Goal: Transaction & Acquisition: Purchase product/service

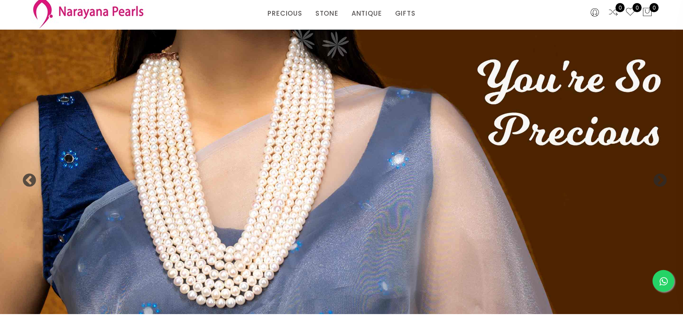
scroll to position [44, 0]
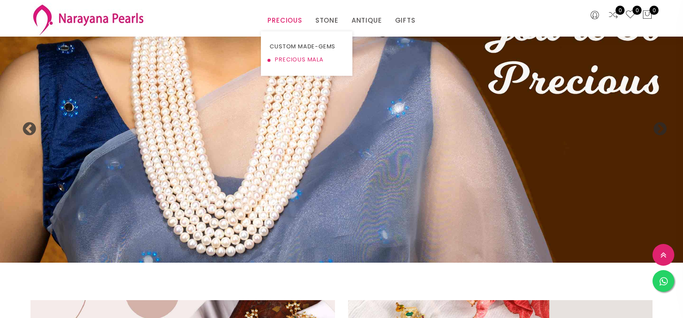
click at [291, 57] on link "PRECIOUS MALA" at bounding box center [306, 59] width 74 height 13
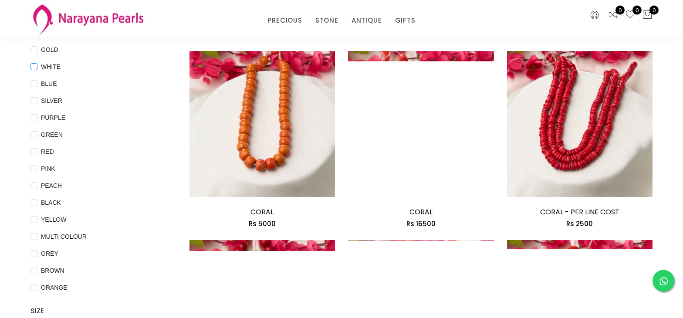
scroll to position [89, 0]
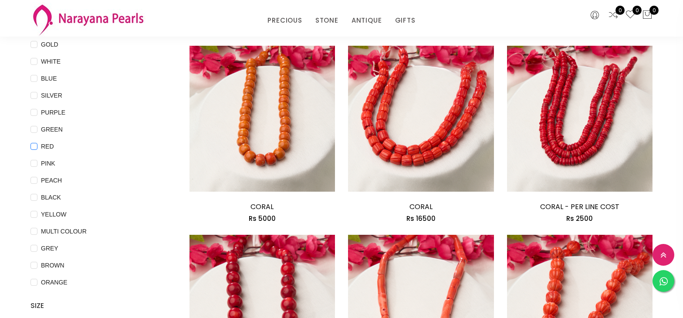
click at [34, 149] on input "RED" at bounding box center [33, 153] width 7 height 20
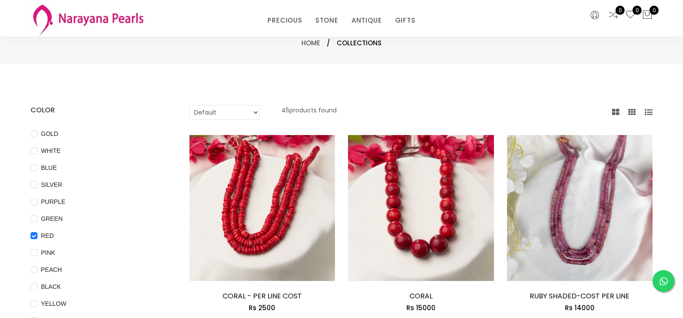
scroll to position [44, 0]
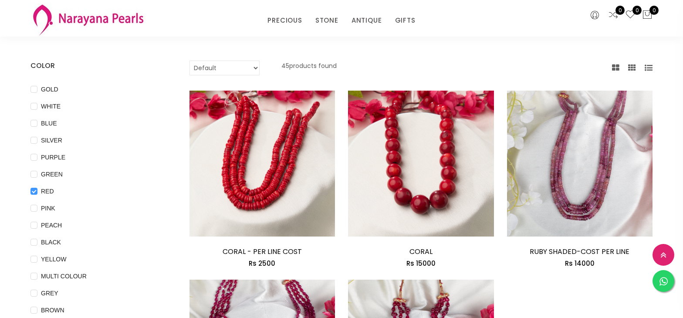
click at [30, 190] on input "RED" at bounding box center [33, 198] width 7 height 20
checkbox input "false"
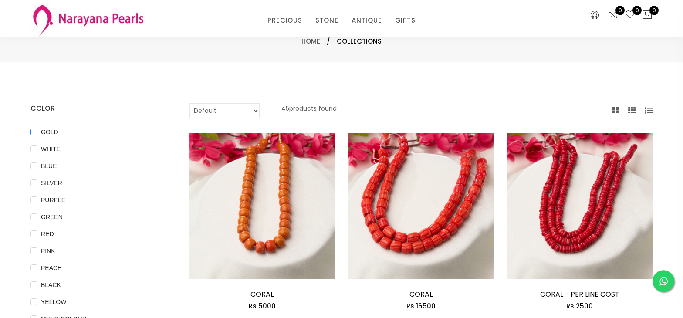
scroll to position [0, 0]
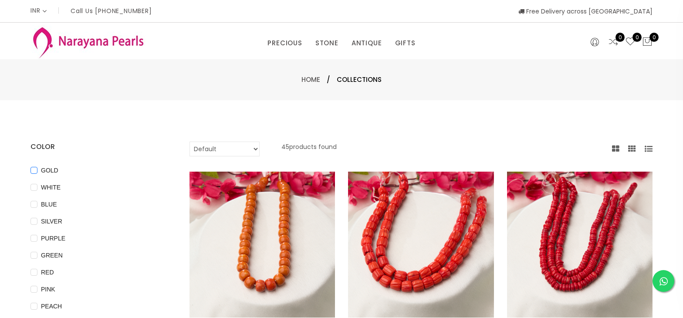
click at [34, 173] on input "GOLD" at bounding box center [33, 177] width 7 height 20
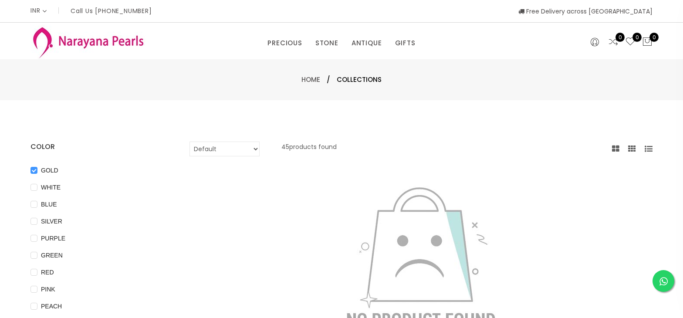
click at [33, 166] on label "GOLD" at bounding box center [45, 170] width 31 height 10
click at [33, 167] on input "GOLD" at bounding box center [33, 177] width 7 height 20
checkbox input "false"
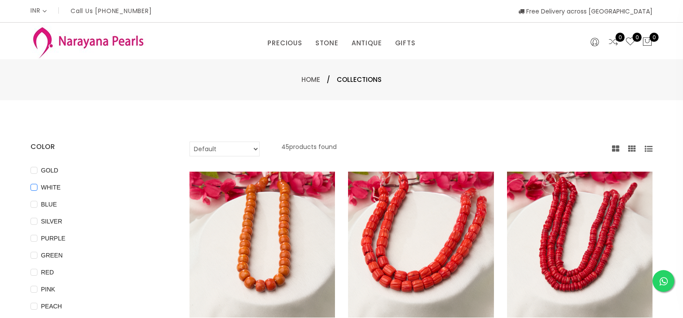
click at [34, 188] on input "WHITE" at bounding box center [33, 194] width 7 height 20
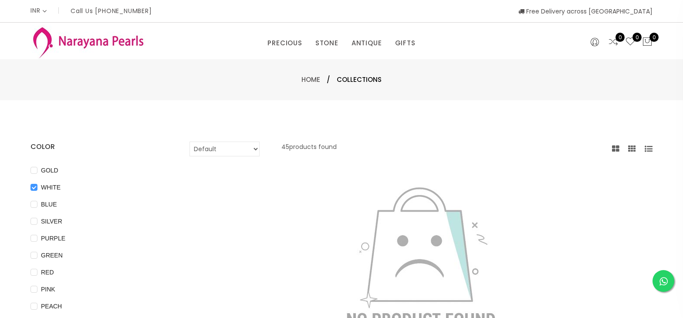
click at [34, 188] on input "WHITE" at bounding box center [33, 194] width 7 height 20
checkbox input "false"
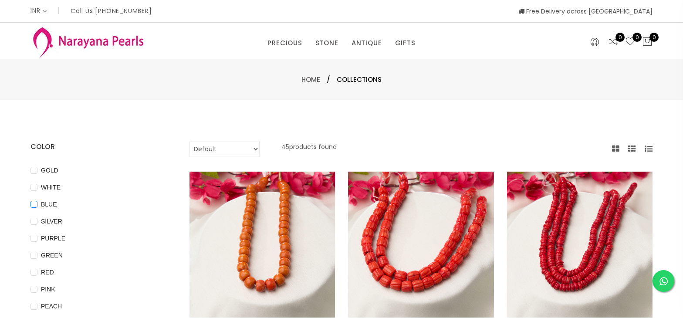
click at [36, 202] on input "BLUE" at bounding box center [33, 211] width 7 height 20
checkbox input "true"
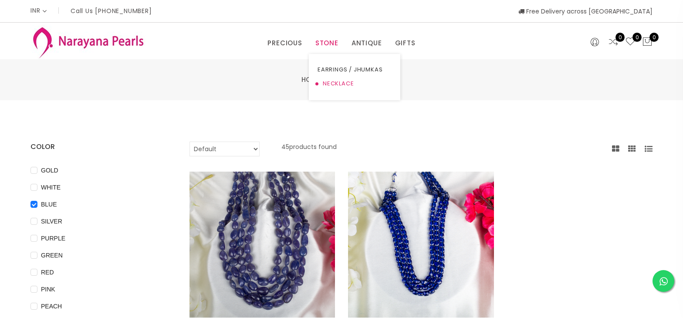
click at [333, 78] on link "NECKLACE" at bounding box center [354, 84] width 74 height 14
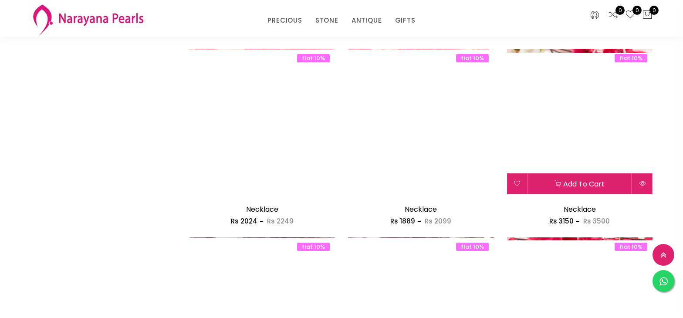
scroll to position [1209, 0]
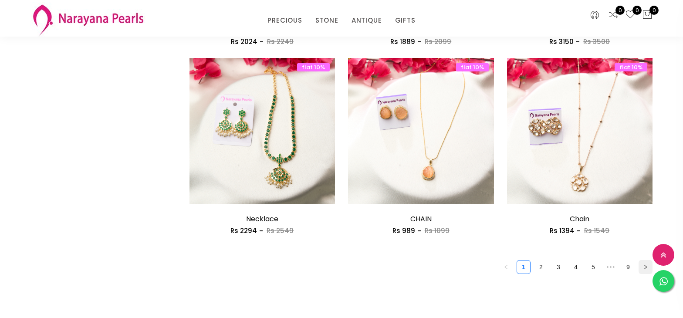
click at [641, 266] on button "button" at bounding box center [645, 267] width 14 height 14
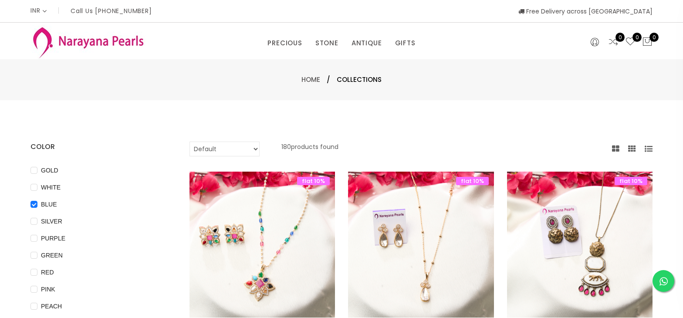
click at [189, 141] on select "Default Price - High to Low Price - Low to High" at bounding box center [224, 148] width 70 height 15
select select "priceHighToLow"
click option "Price - High to Low" at bounding box center [0, 0] width 0 height 0
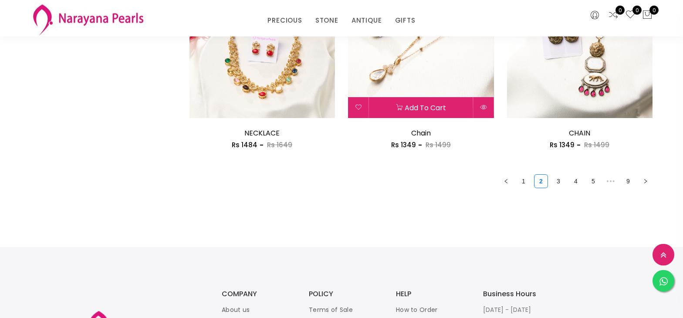
scroll to position [1344, 0]
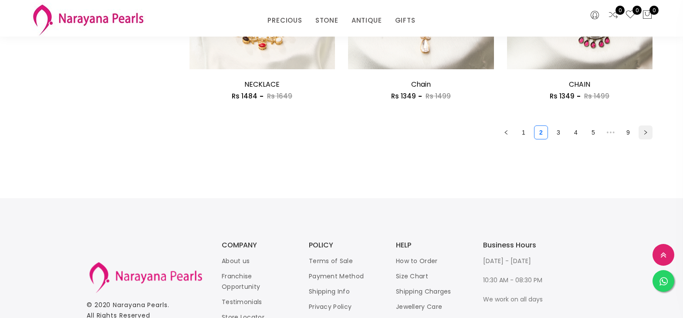
click at [643, 132] on button "button" at bounding box center [645, 132] width 14 height 14
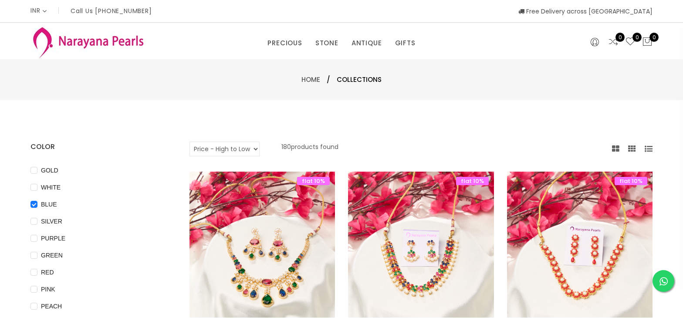
click at [631, 145] on icon at bounding box center [632, 149] width 8 height 8
click at [616, 146] on icon at bounding box center [615, 149] width 7 height 8
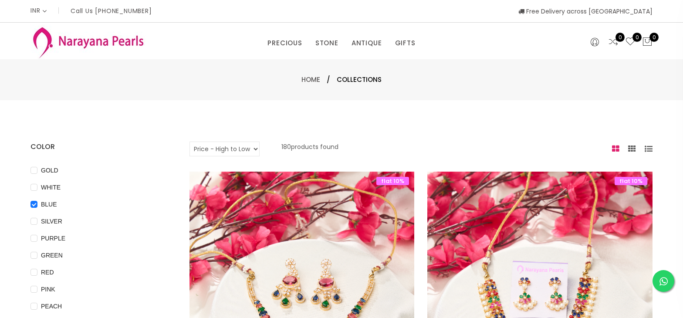
click at [633, 148] on icon at bounding box center [632, 149] width 8 height 8
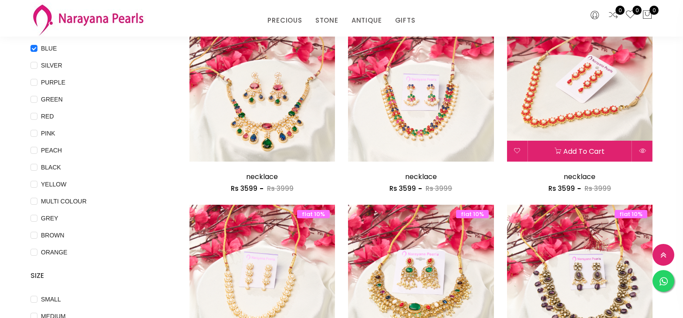
scroll to position [44, 0]
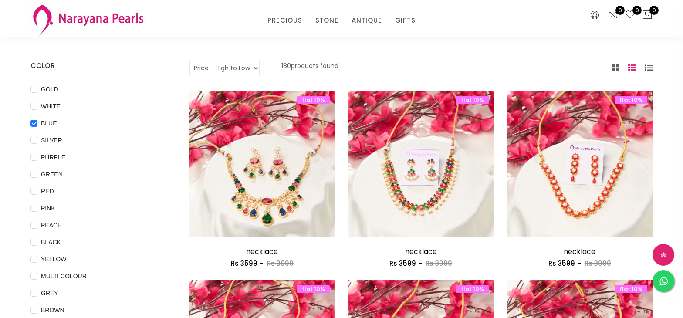
click at [649, 68] on icon at bounding box center [648, 68] width 8 height 8
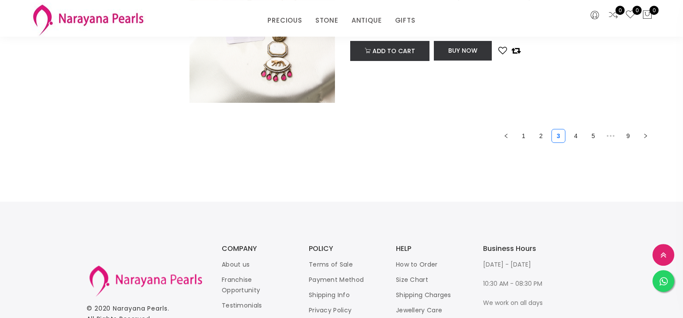
scroll to position [3404, 0]
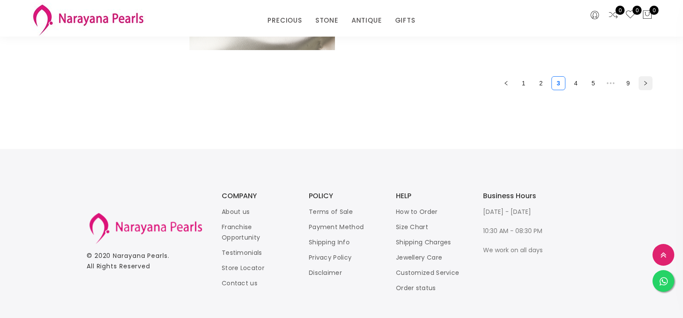
click at [647, 86] on button "button" at bounding box center [645, 83] width 14 height 14
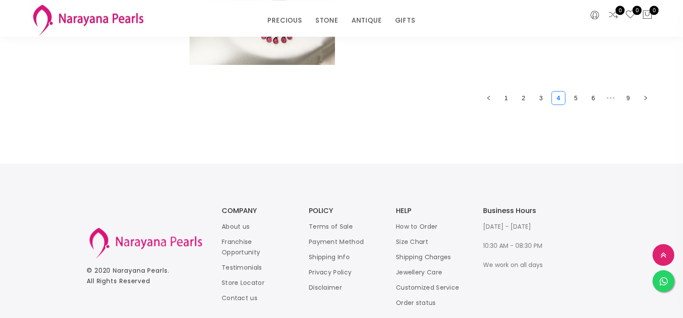
scroll to position [3404, 0]
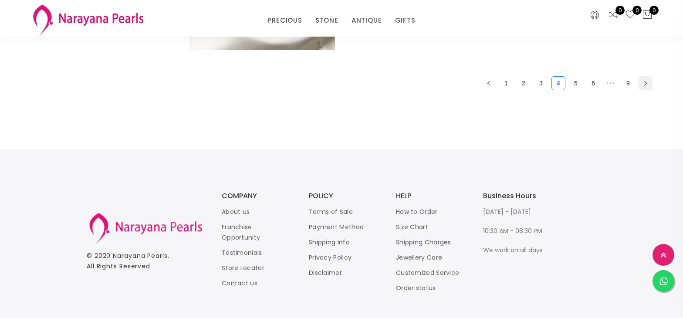
click at [647, 84] on icon "right" at bounding box center [645, 83] width 5 height 5
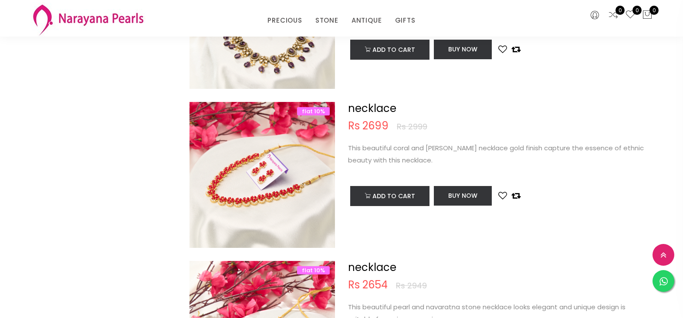
scroll to position [806, 0]
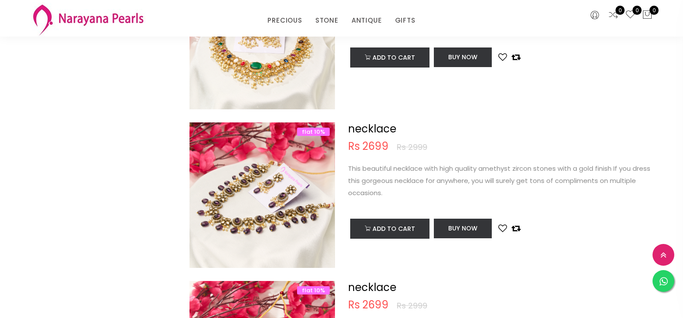
click at [282, 209] on img at bounding box center [262, 195] width 146 height 146
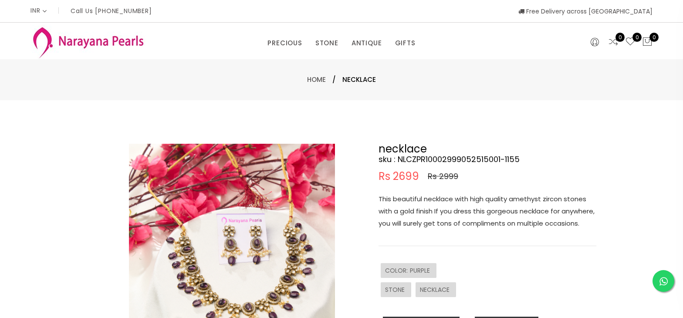
click at [290, 264] on img at bounding box center [232, 247] width 206 height 206
click at [243, 246] on img at bounding box center [232, 247] width 206 height 206
drag, startPoint x: 209, startPoint y: 226, endPoint x: 304, endPoint y: 282, distance: 110.4
click at [304, 282] on img at bounding box center [232, 247] width 206 height 206
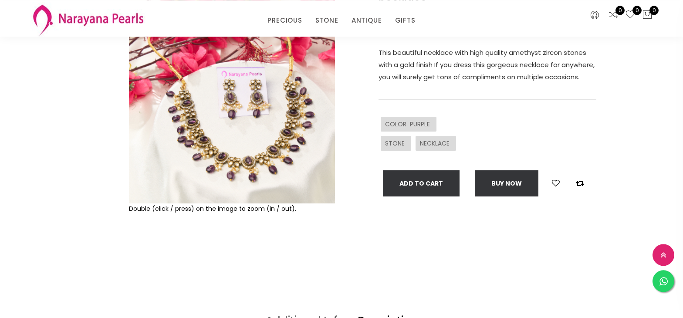
scroll to position [89, 0]
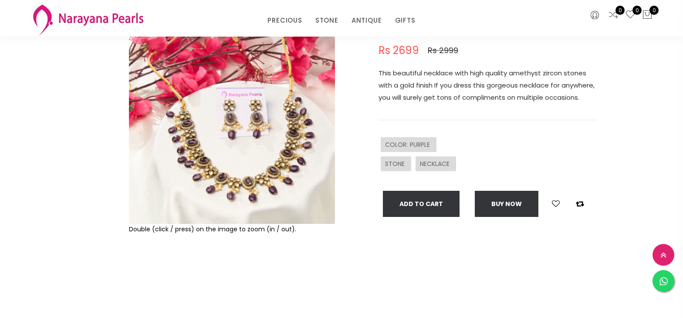
click at [242, 182] on img at bounding box center [232, 121] width 206 height 206
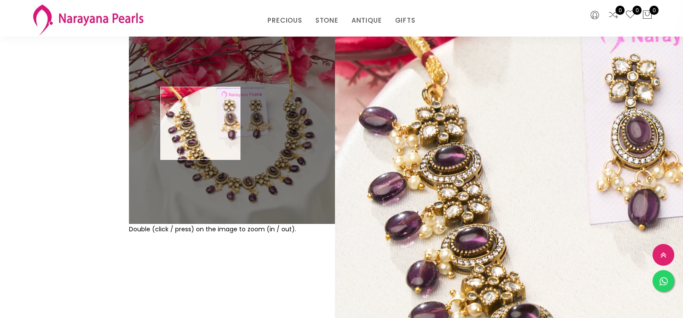
click at [200, 123] on img at bounding box center [232, 121] width 206 height 206
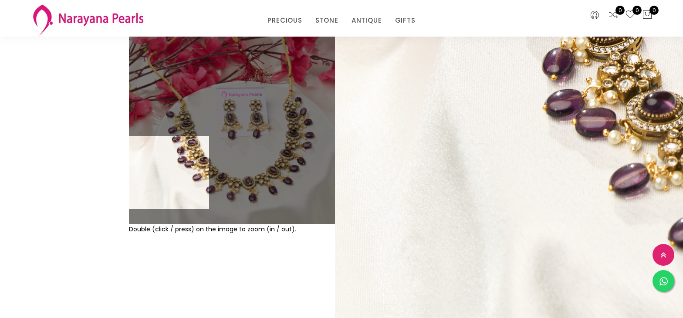
click at [95, 178] on div at bounding box center [106, 155] width 38 height 274
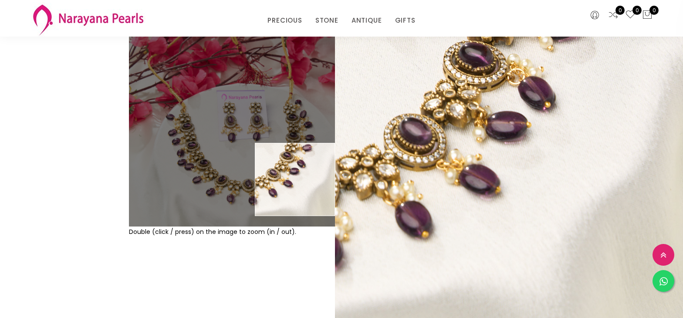
scroll to position [0, 0]
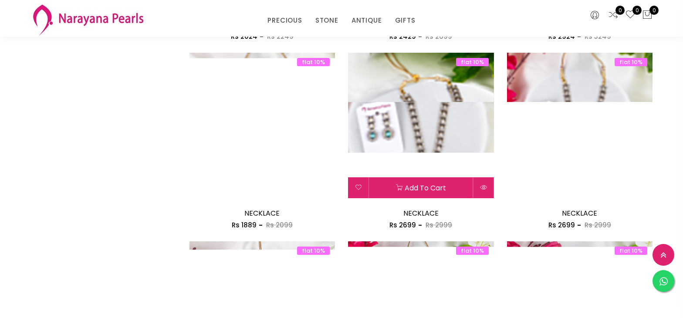
scroll to position [1206, 0]
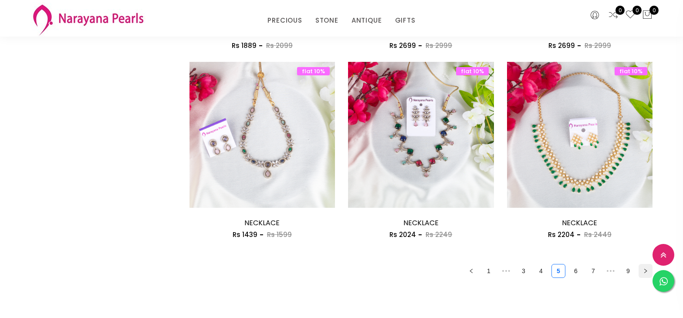
click at [640, 270] on button "button" at bounding box center [645, 271] width 14 height 14
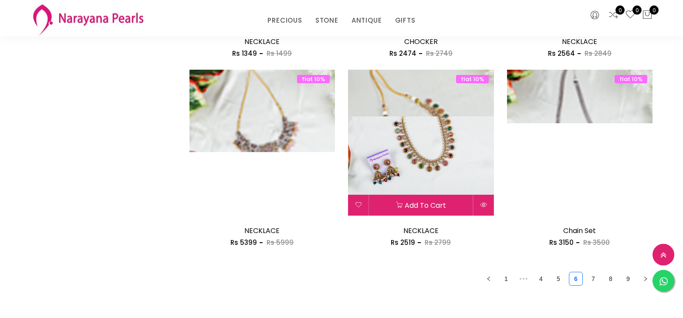
scroll to position [1254, 0]
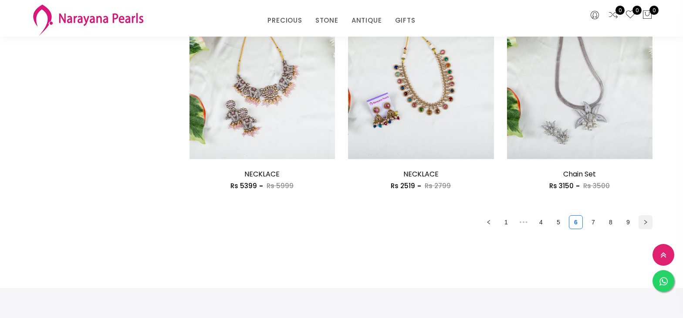
click at [642, 222] on button "button" at bounding box center [645, 222] width 14 height 14
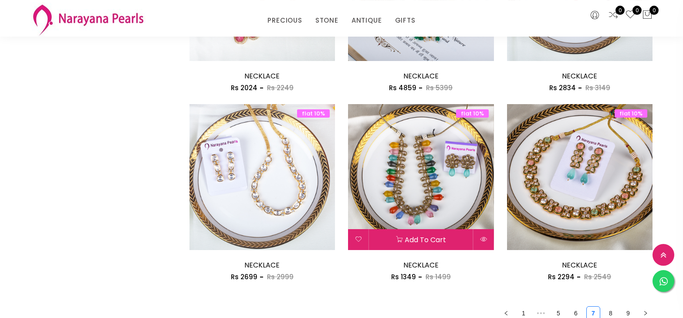
scroll to position [1209, 0]
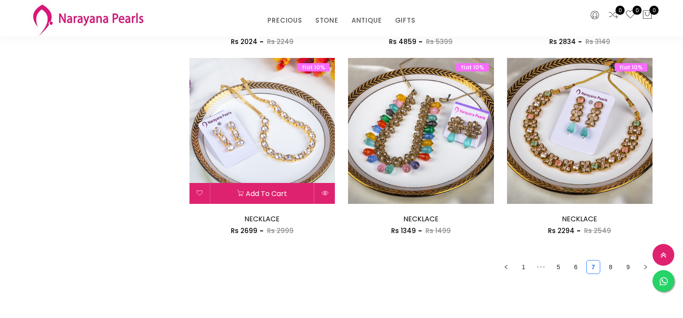
click at [285, 148] on img at bounding box center [262, 131] width 146 height 146
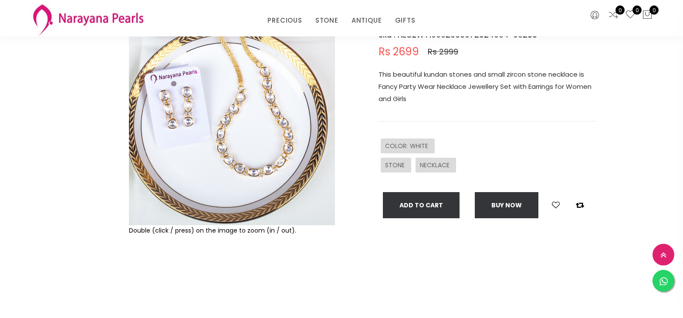
scroll to position [89, 0]
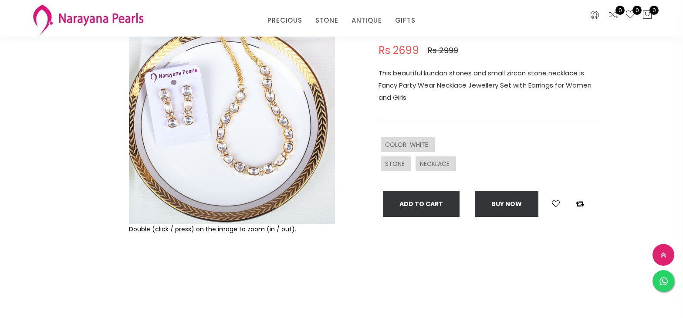
click at [268, 159] on img at bounding box center [232, 121] width 206 height 206
click at [271, 169] on img at bounding box center [232, 121] width 206 height 206
click at [263, 167] on img at bounding box center [232, 121] width 206 height 206
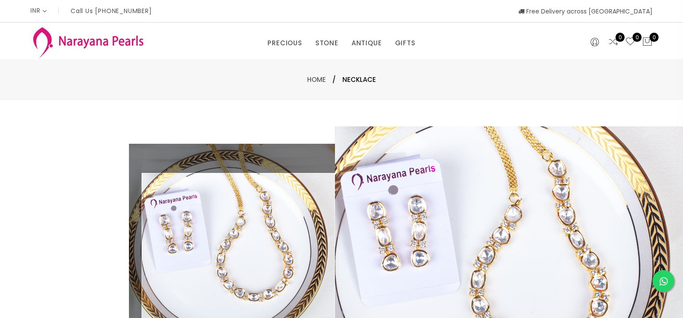
scroll to position [0, 0]
click at [431, 79] on div "Home / NECKLACE" at bounding box center [341, 79] width 509 height 10
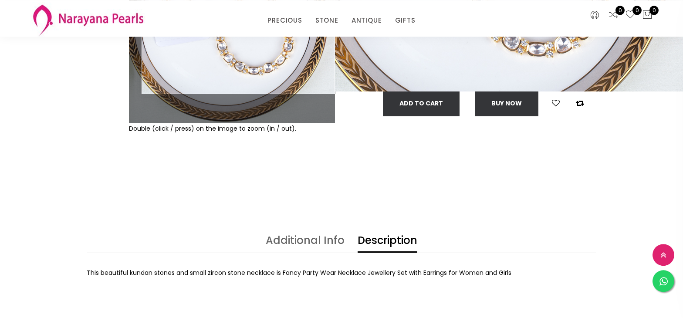
scroll to position [224, 0]
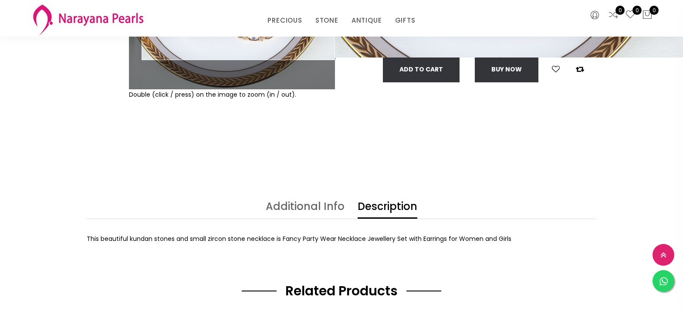
click at [502, 156] on div "NECKLACE sku : NLCZWT10002999072324004-00283 Rs 2699 Rs 2999 This beautiful kun…" at bounding box center [471, 20] width 261 height 274
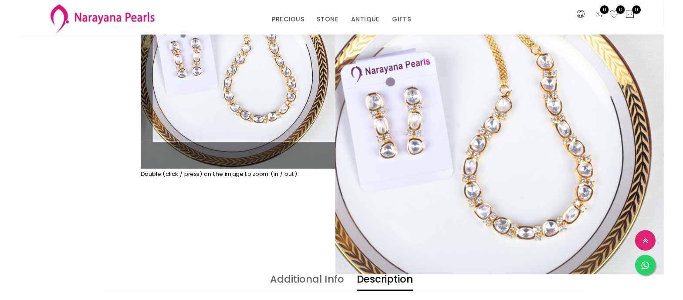
scroll to position [0, 0]
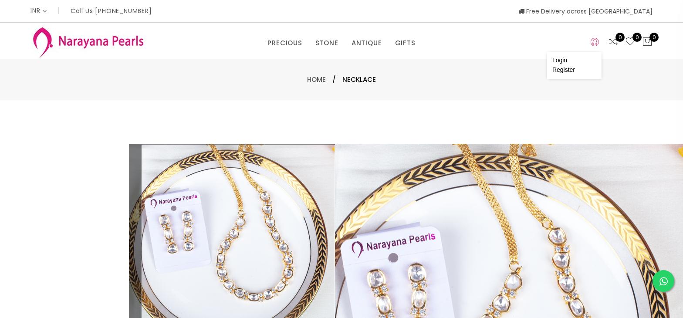
click at [596, 45] on icon at bounding box center [594, 42] width 8 height 10
click at [593, 10] on span "Free Delivery across [GEOGRAPHIC_DATA]" at bounding box center [585, 11] width 134 height 9
click at [56, 37] on img at bounding box center [87, 42] width 115 height 34
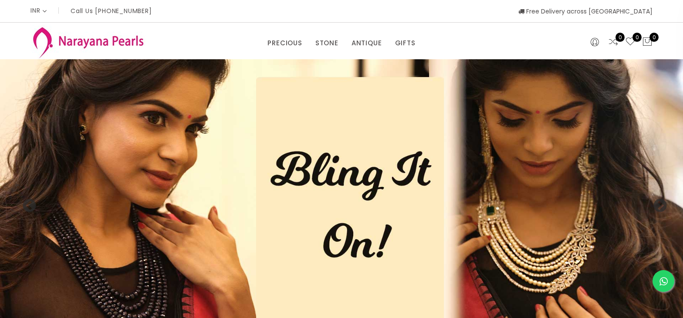
click at [553, 41] on div "0 0 0" at bounding box center [606, 41] width 106 height 37
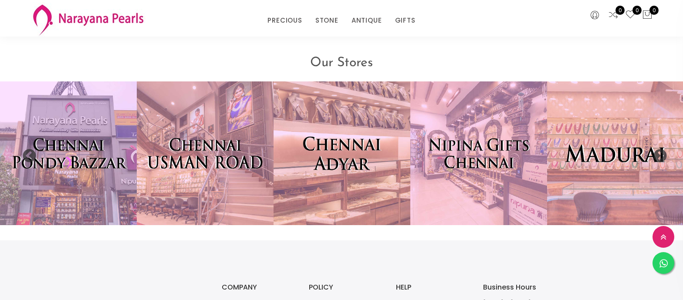
scroll to position [1885, 0]
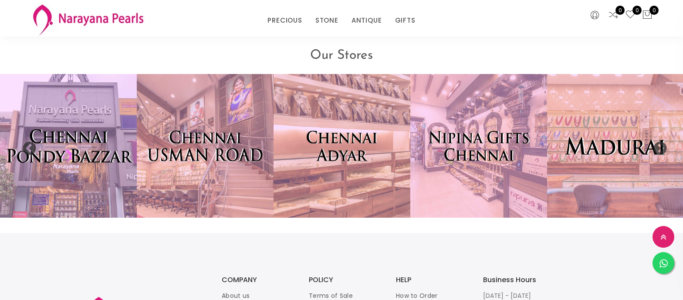
click at [64, 154] on img at bounding box center [68, 146] width 150 height 158
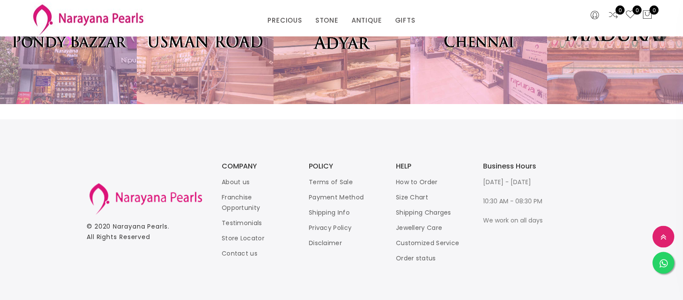
scroll to position [2006, 0]
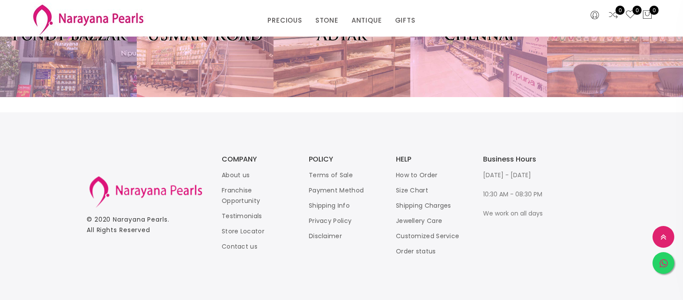
click at [665, 263] on icon at bounding box center [663, 264] width 8 height 10
